Goal: Task Accomplishment & Management: Manage account settings

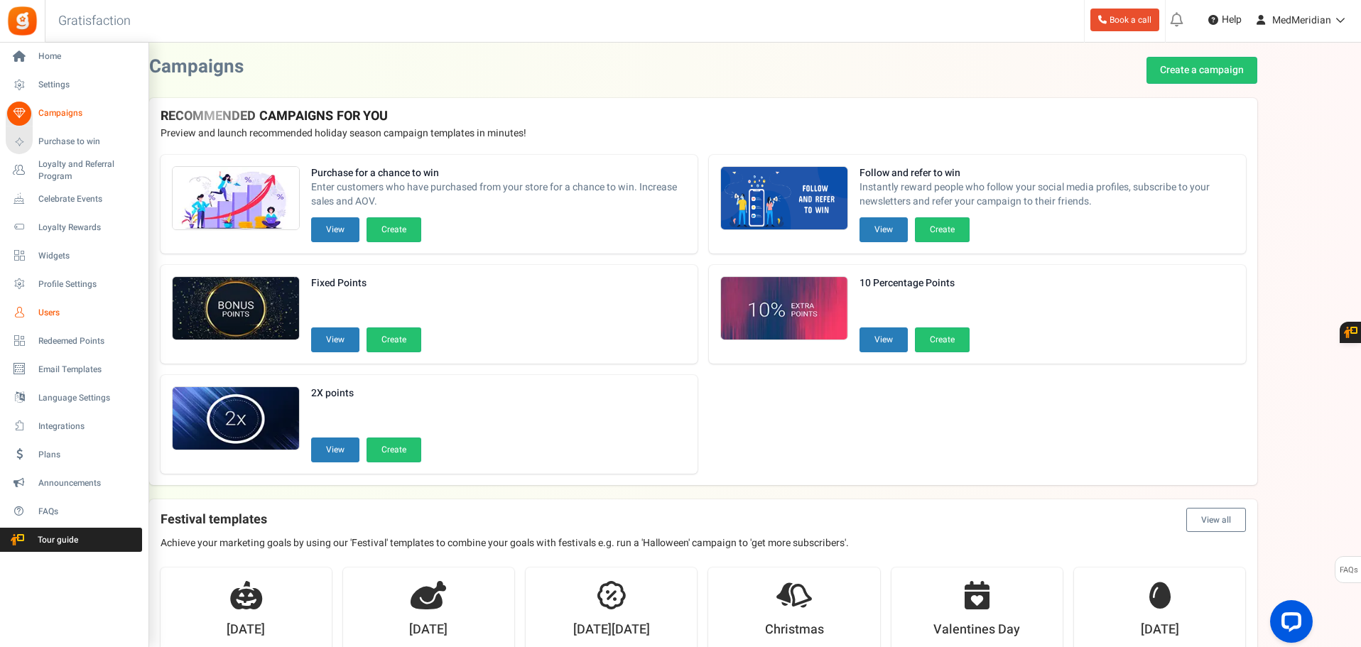
click at [51, 313] on span "Users" at bounding box center [87, 313] width 99 height 12
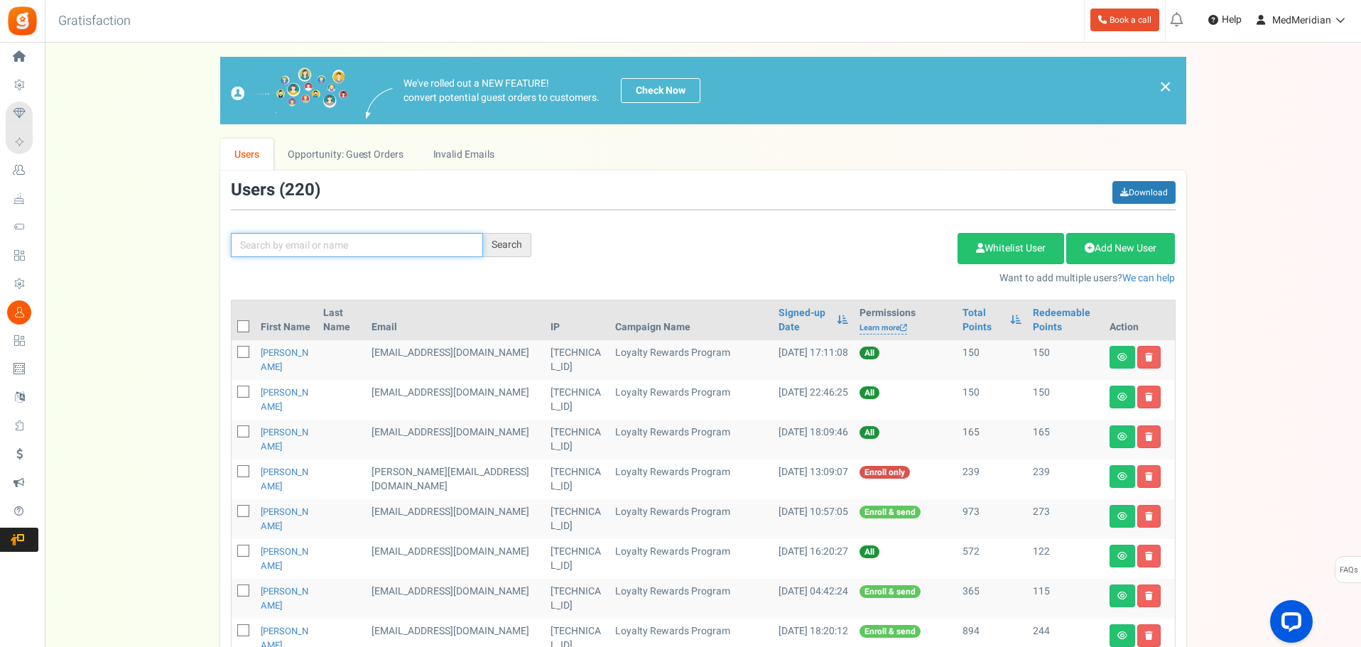
click at [337, 244] on input "text" at bounding box center [357, 245] width 252 height 24
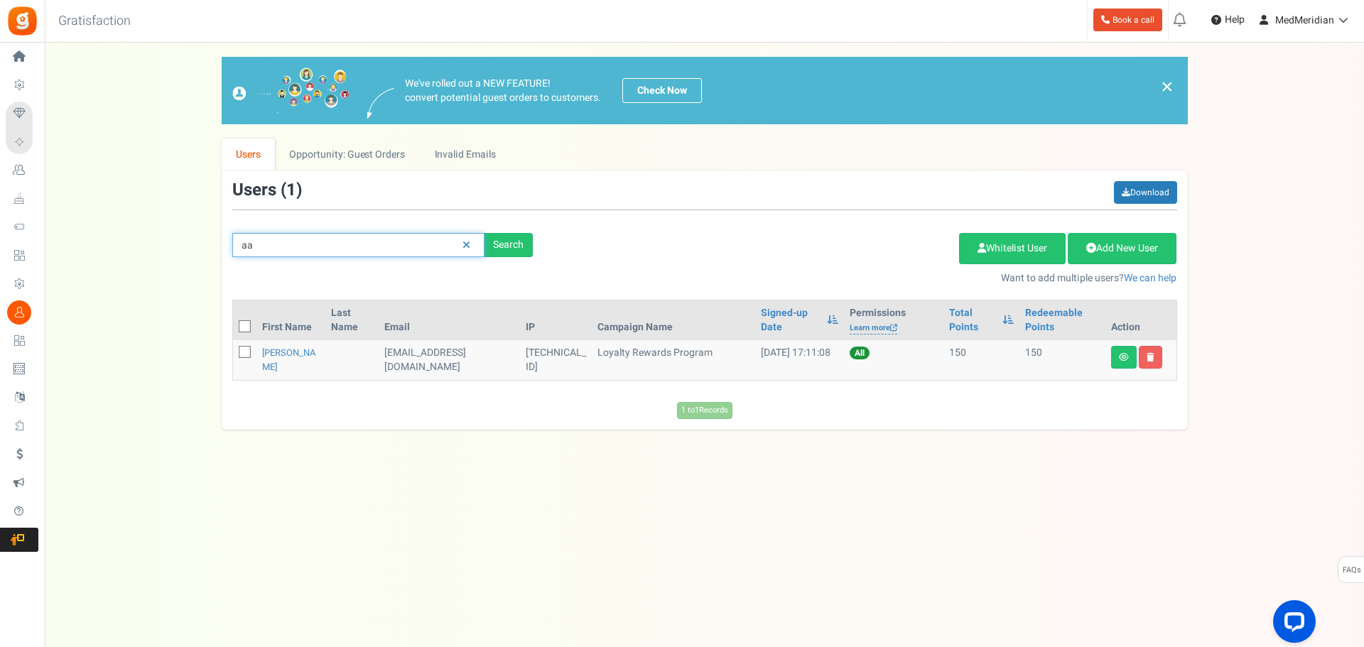
type input "a"
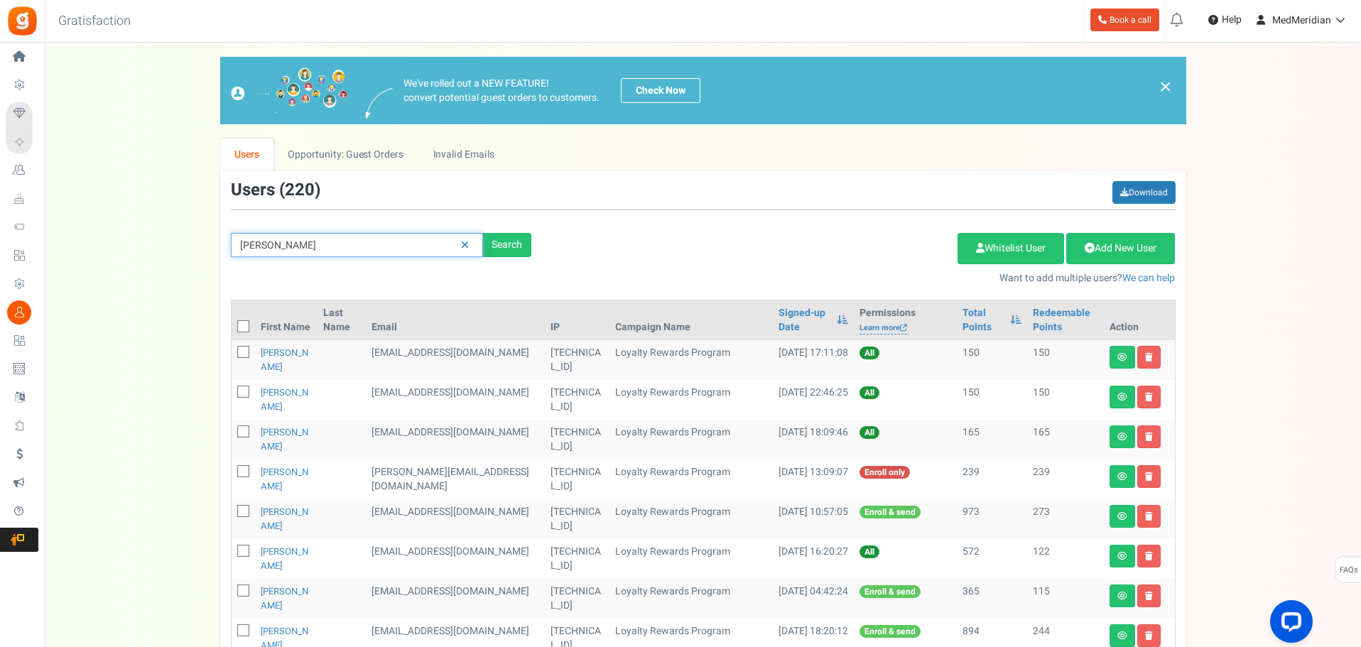
type input "[PERSON_NAME]"
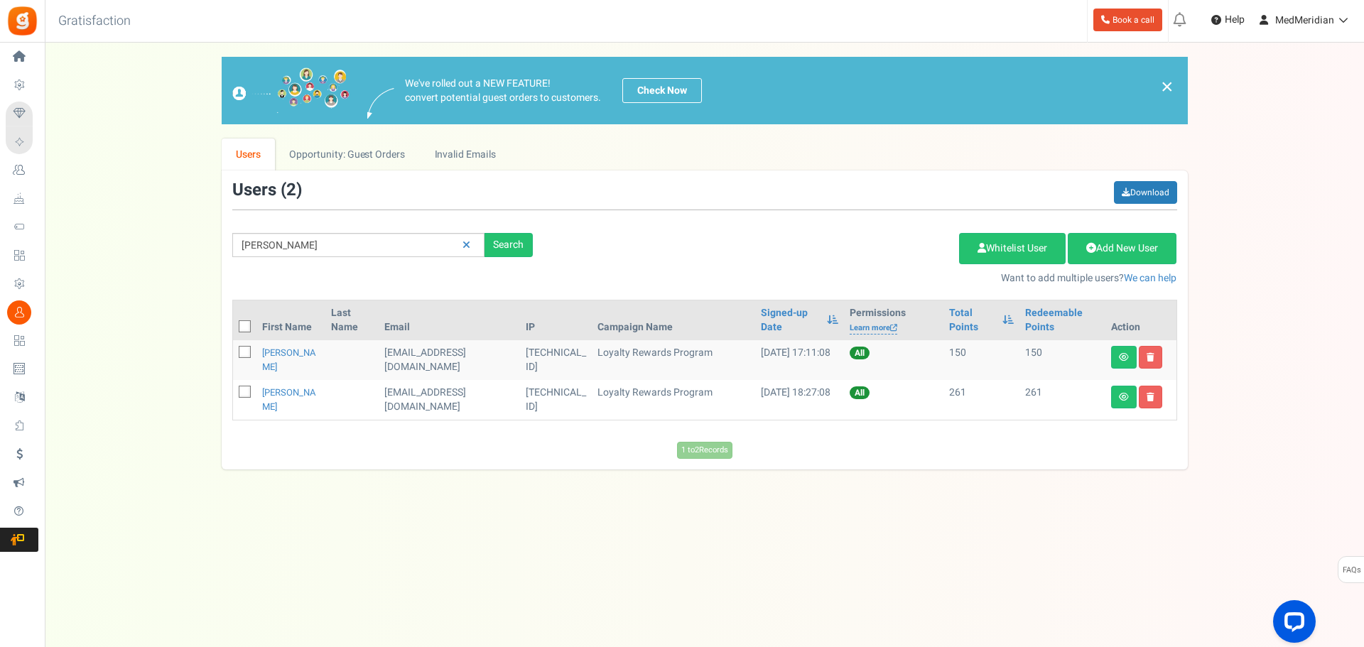
click at [246, 350] on icon at bounding box center [245, 352] width 9 height 9
click at [234, 350] on input "checkbox" at bounding box center [228, 353] width 9 height 9
checkbox input "true"
click at [246, 394] on icon at bounding box center [245, 392] width 9 height 9
click at [234, 394] on input "checkbox" at bounding box center [228, 393] width 9 height 9
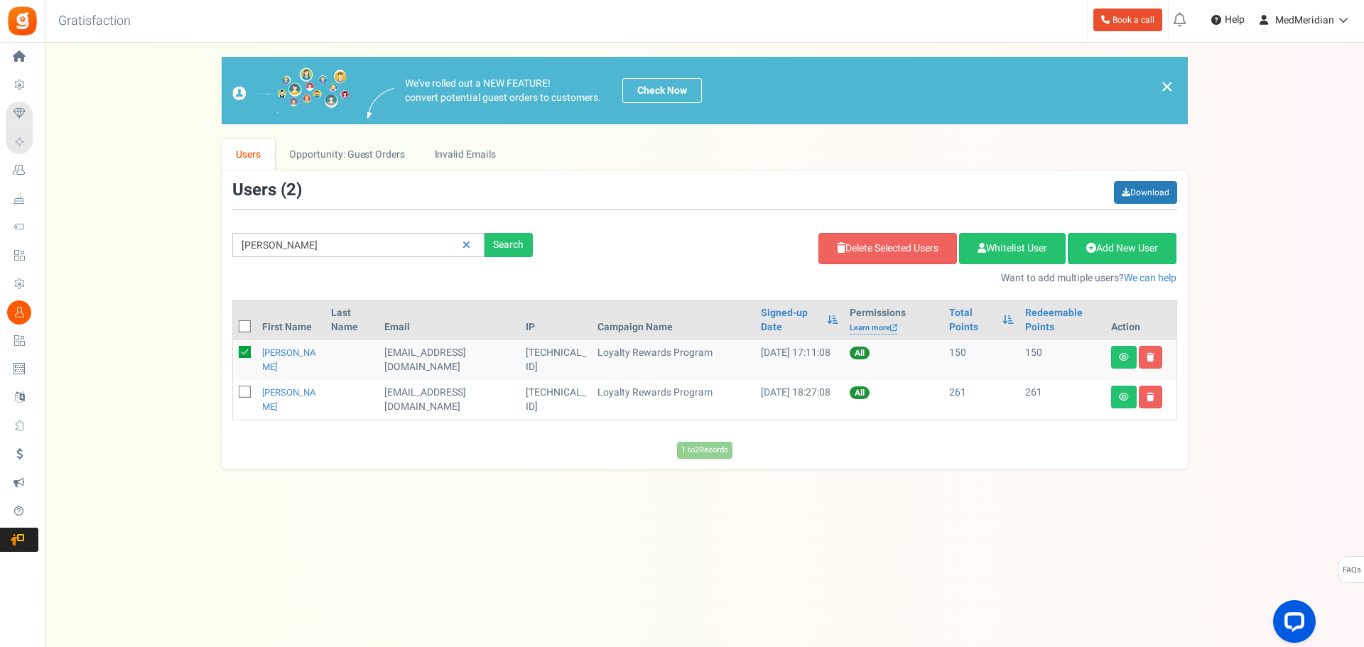
checkbox input "true"
click at [1125, 357] on icon at bounding box center [1124, 357] width 10 height 9
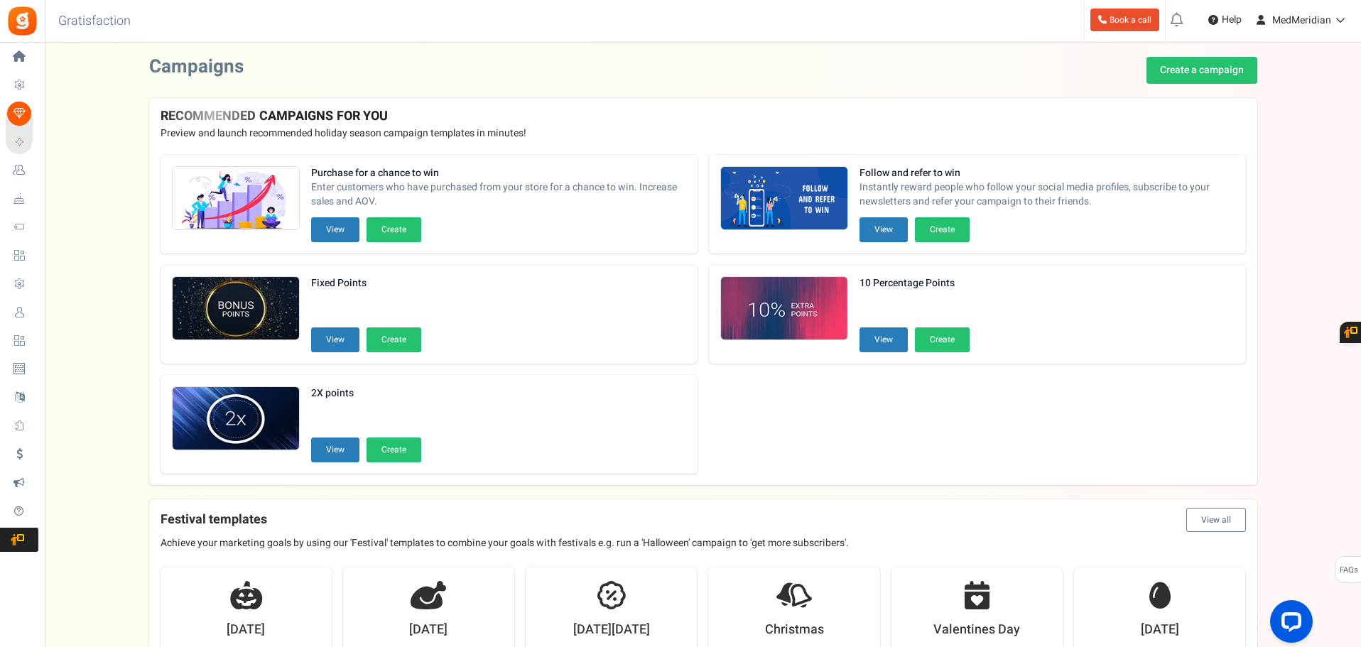
click at [18, 313] on icon at bounding box center [19, 312] width 24 height 24
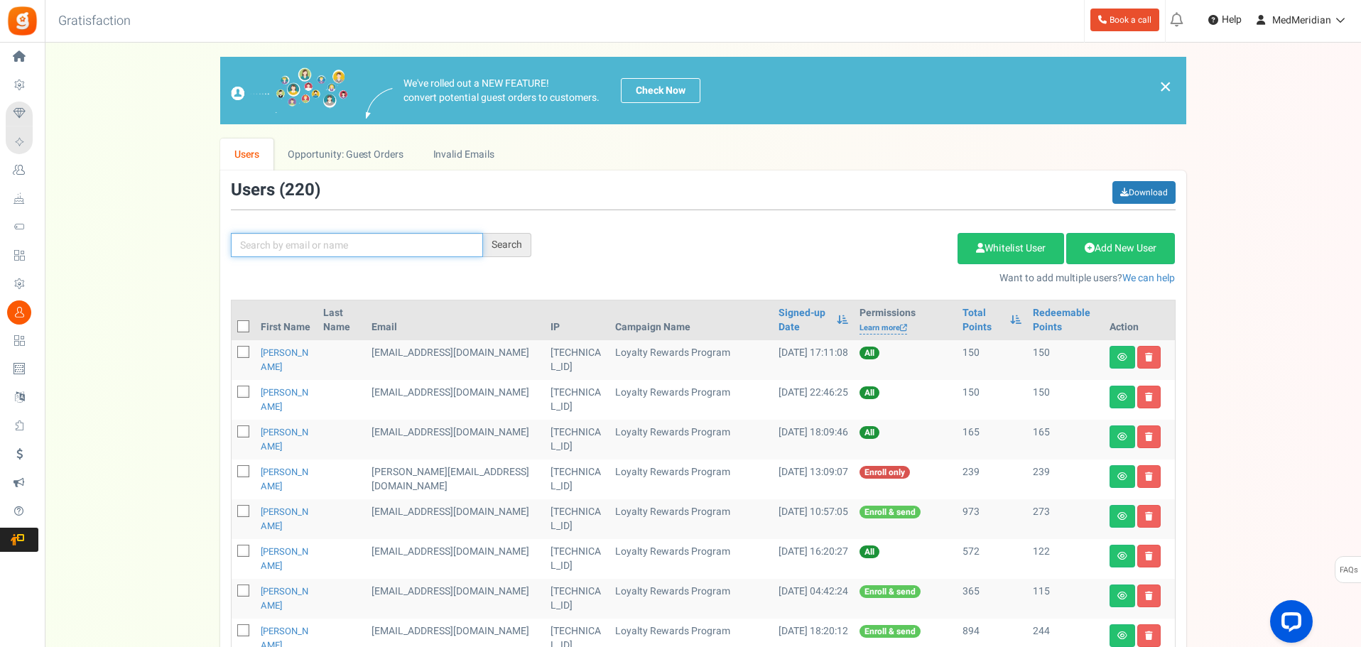
click at [314, 246] on input "text" at bounding box center [357, 245] width 252 height 24
type input "[PERSON_NAME]"
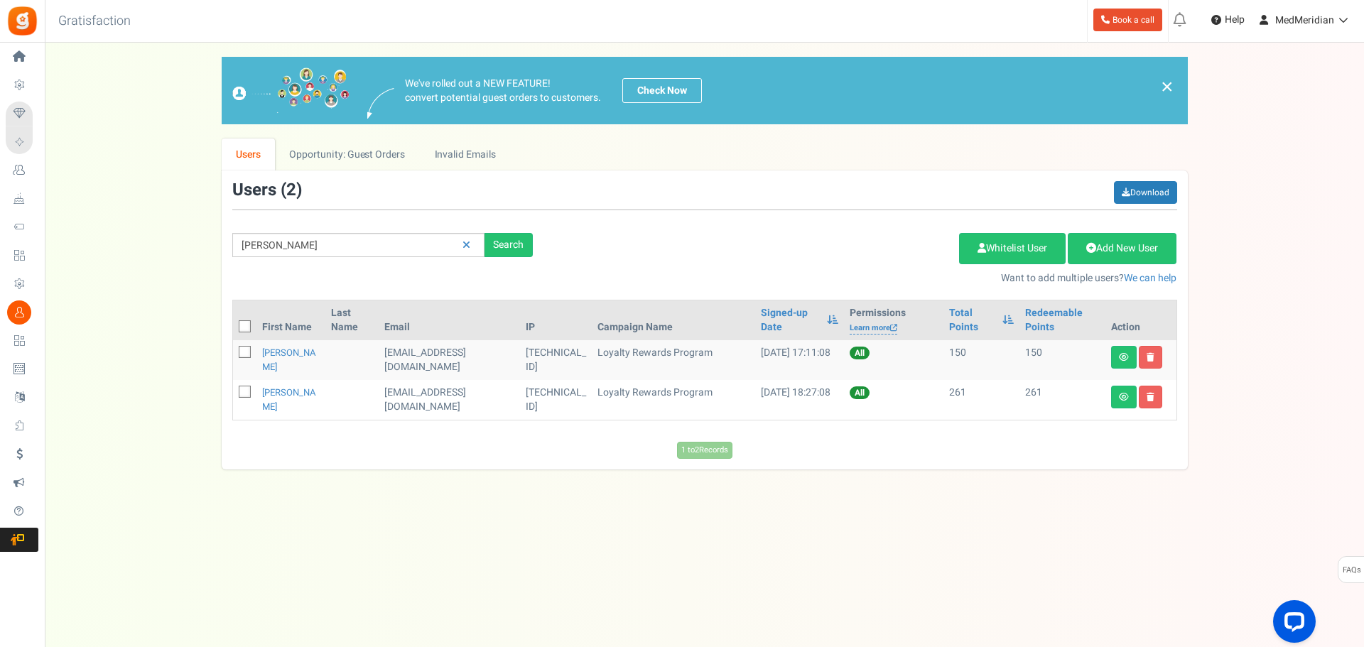
click at [246, 351] on icon at bounding box center [245, 352] width 9 height 9
click at [234, 351] on input "checkbox" at bounding box center [228, 353] width 9 height 9
checkbox input "true"
click at [1151, 359] on icon at bounding box center [1150, 357] width 8 height 9
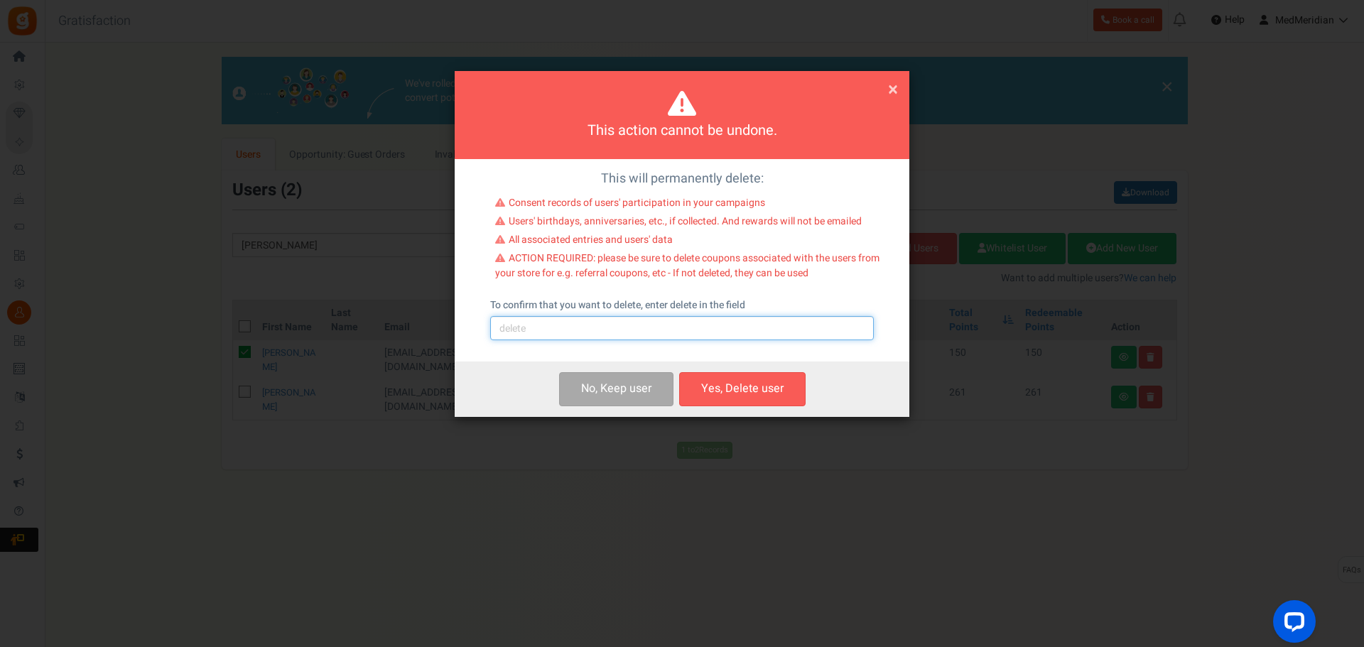
click at [582, 322] on input "text" at bounding box center [682, 328] width 384 height 24
type input "delete"
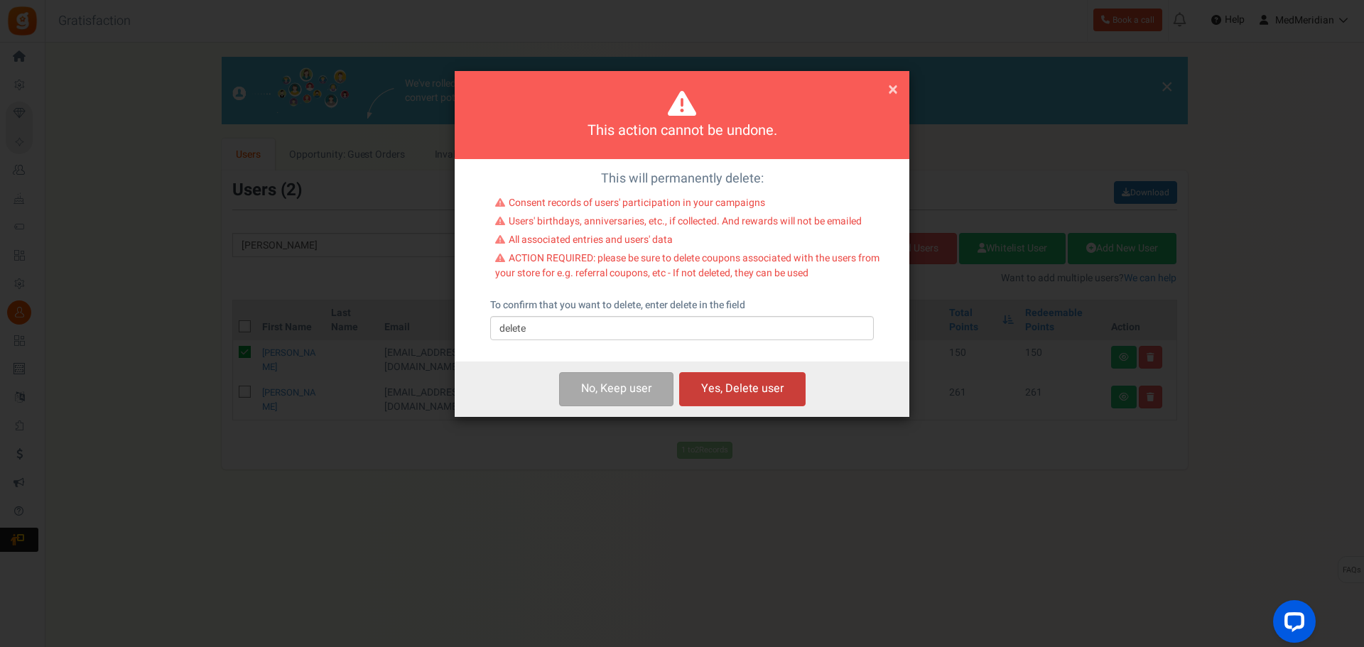
click at [766, 391] on button "Yes, Delete user" at bounding box center [742, 388] width 126 height 33
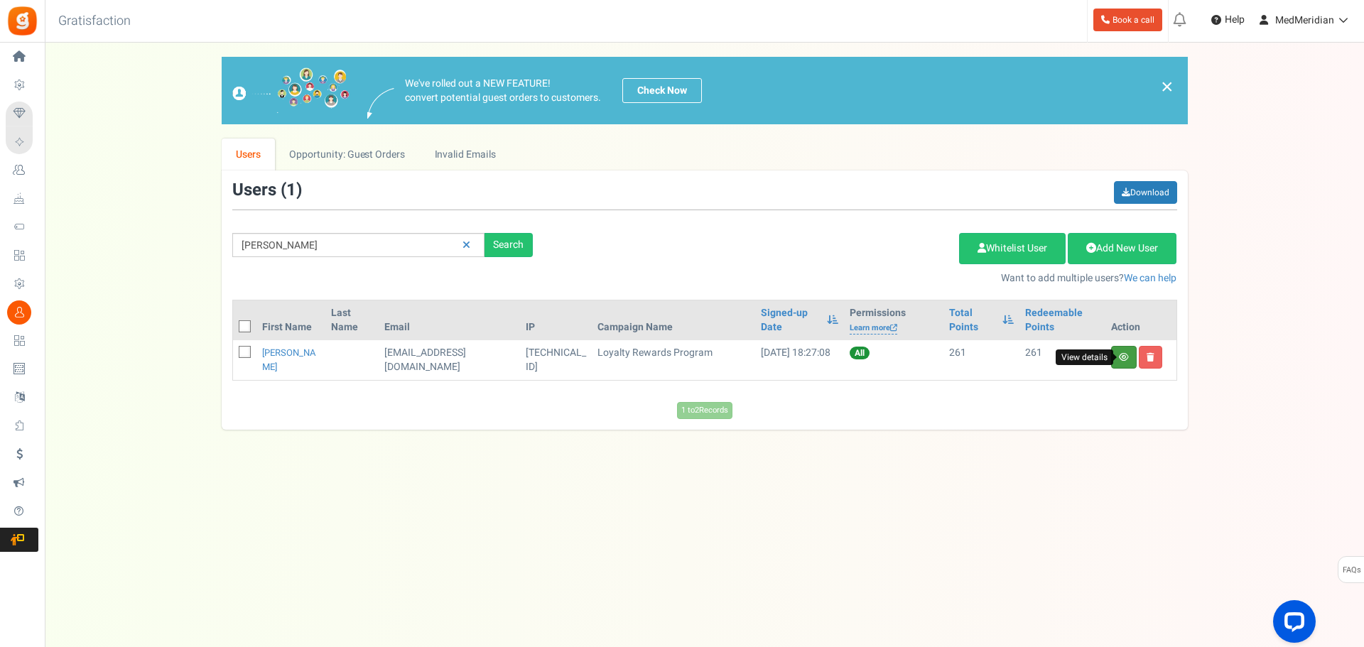
click at [1125, 354] on icon at bounding box center [1124, 357] width 10 height 9
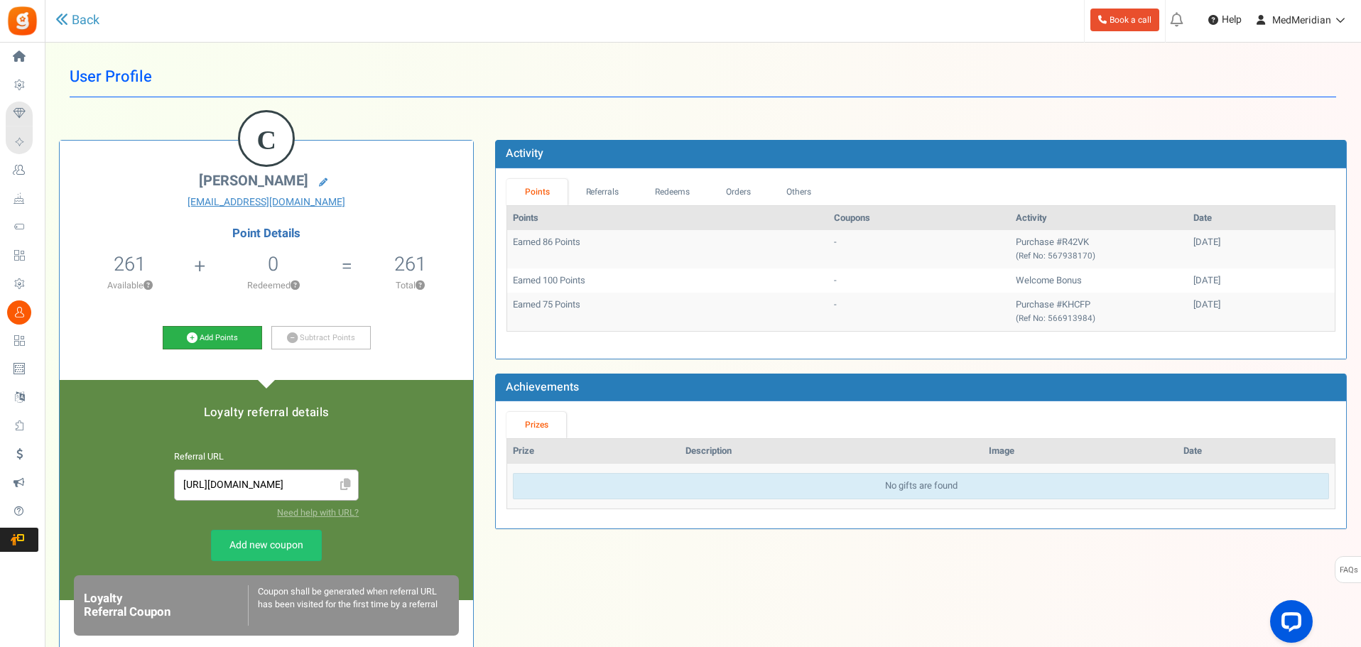
click at [237, 339] on link "Add Points" at bounding box center [212, 338] width 99 height 24
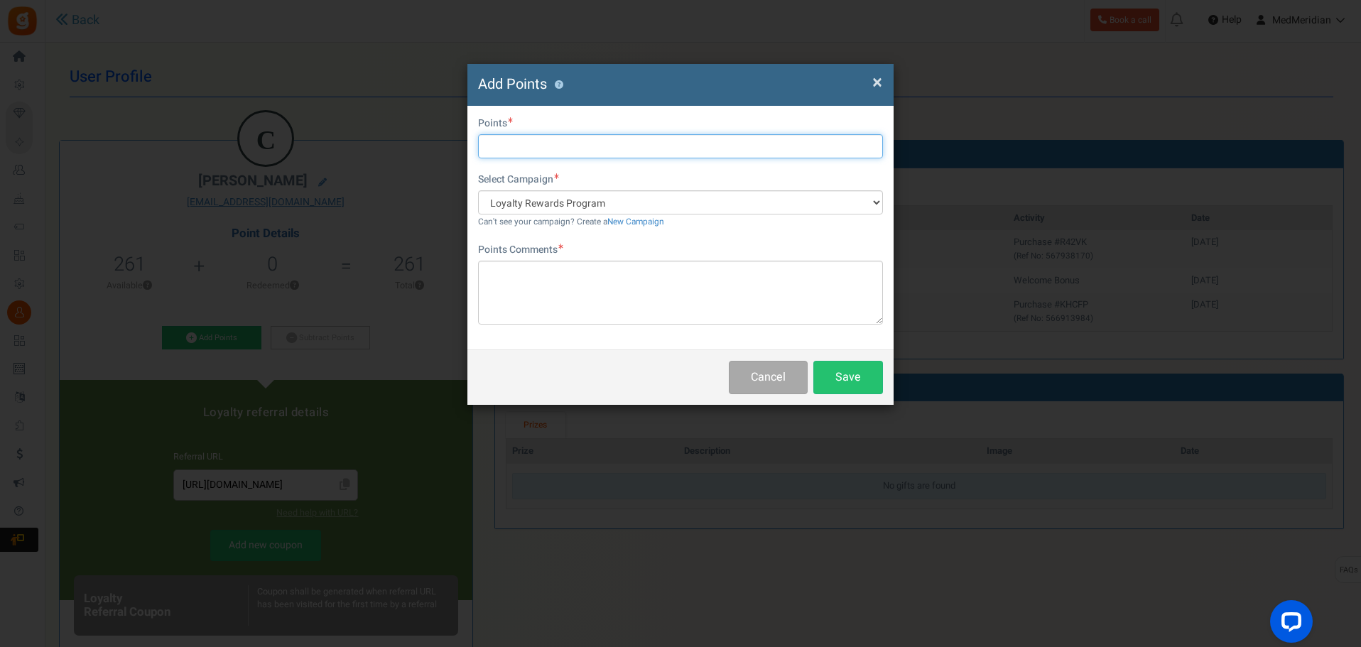
click at [550, 148] on input "text" at bounding box center [680, 146] width 405 height 24
type input "150"
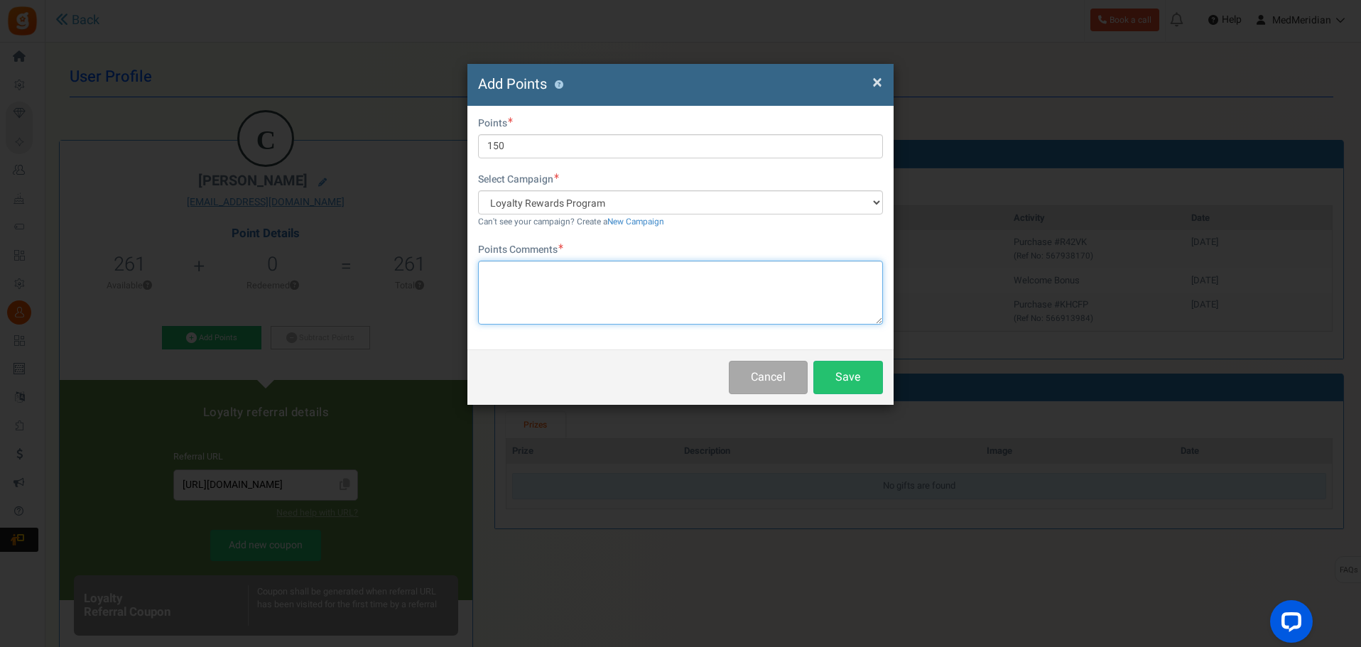
click at [540, 276] on textarea at bounding box center [680, 293] width 405 height 64
type textarea "P"
type textarea "A"
type textarea "Merging Aaron's points to your account. 150pts"
click at [854, 384] on button "Save" at bounding box center [848, 377] width 70 height 33
